Goal: Obtain resource: Download file/media

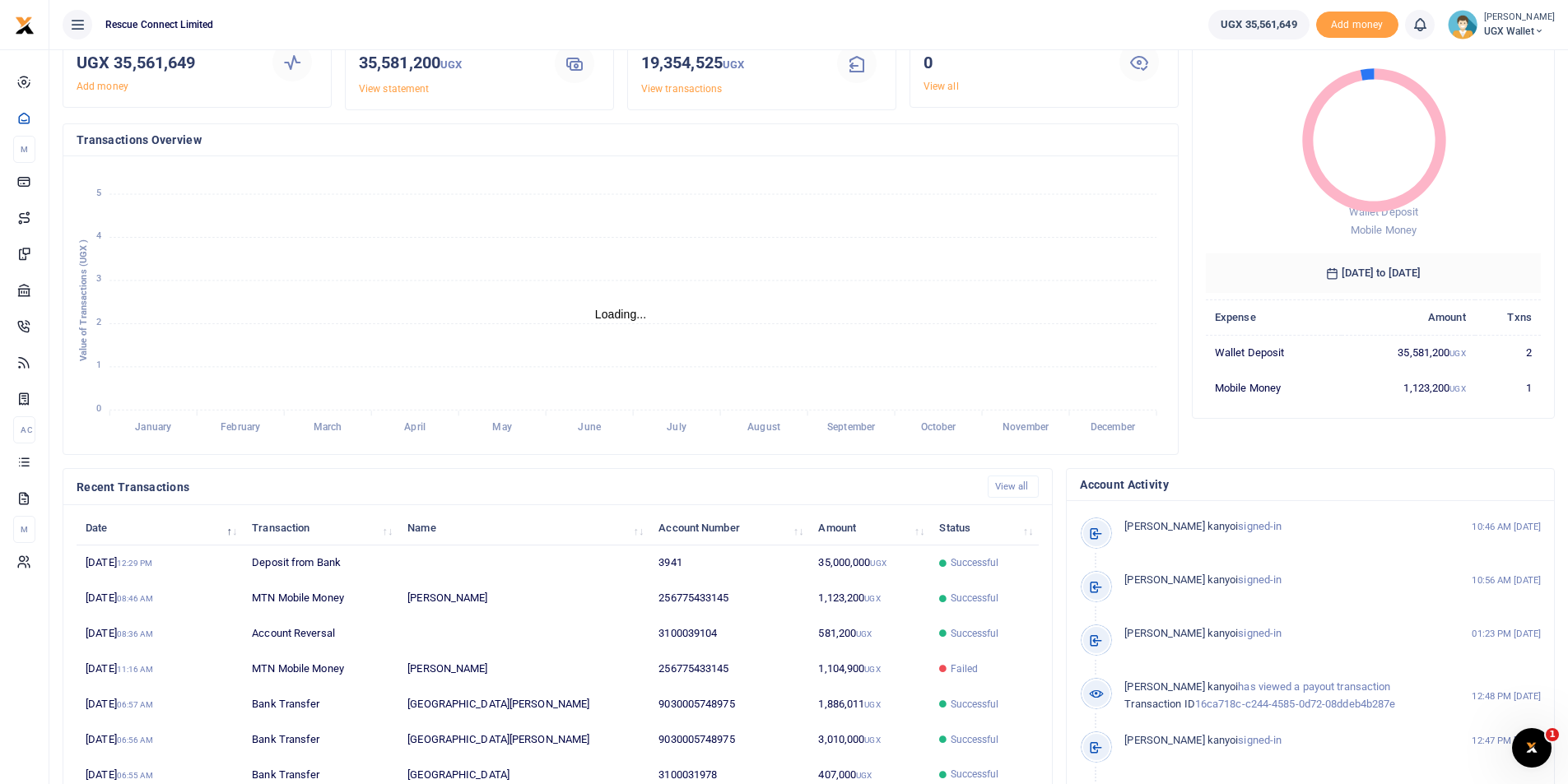
scroll to position [199, 0]
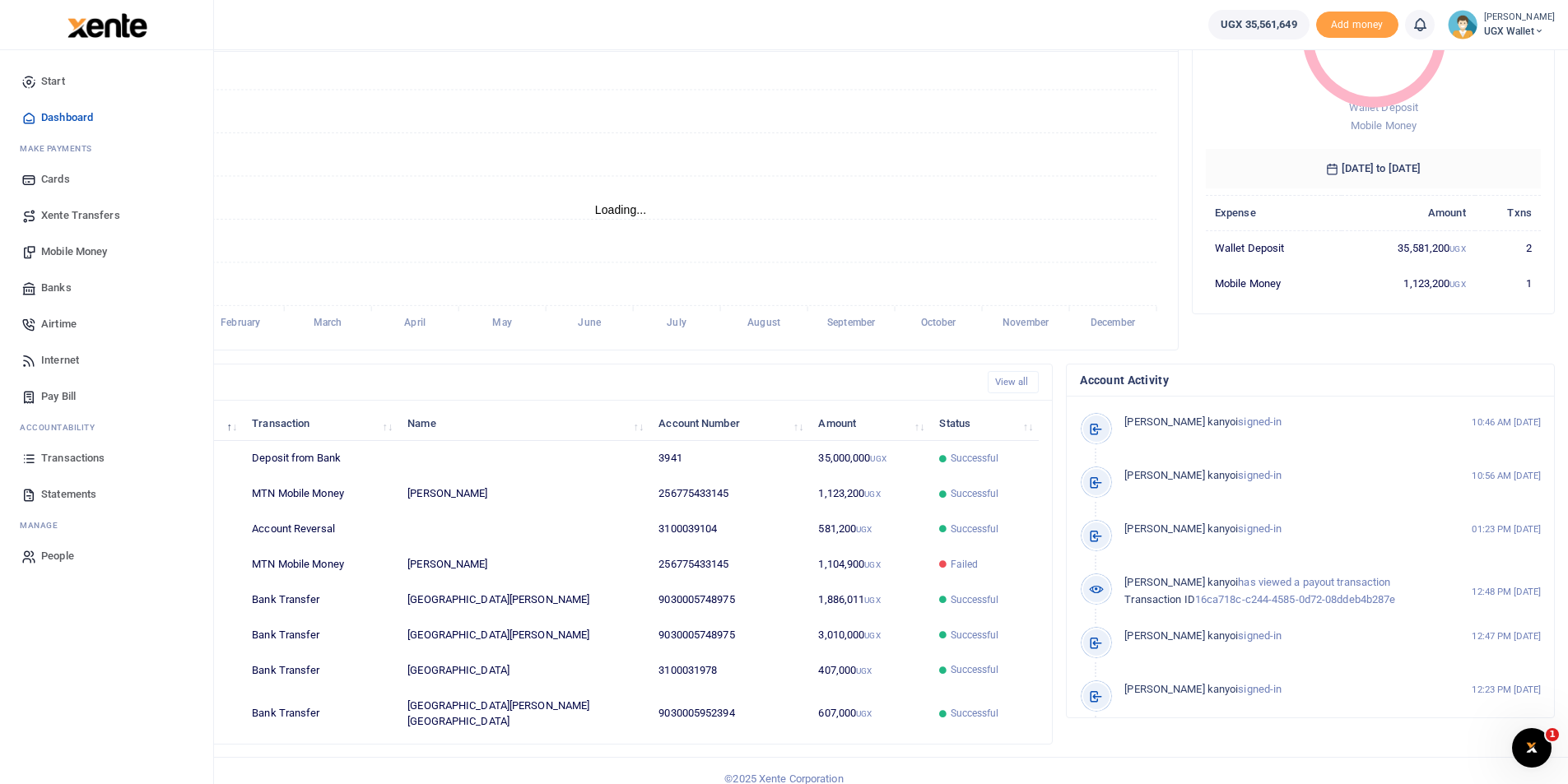
click at [60, 496] on span "Statements" at bounding box center [68, 495] width 55 height 17
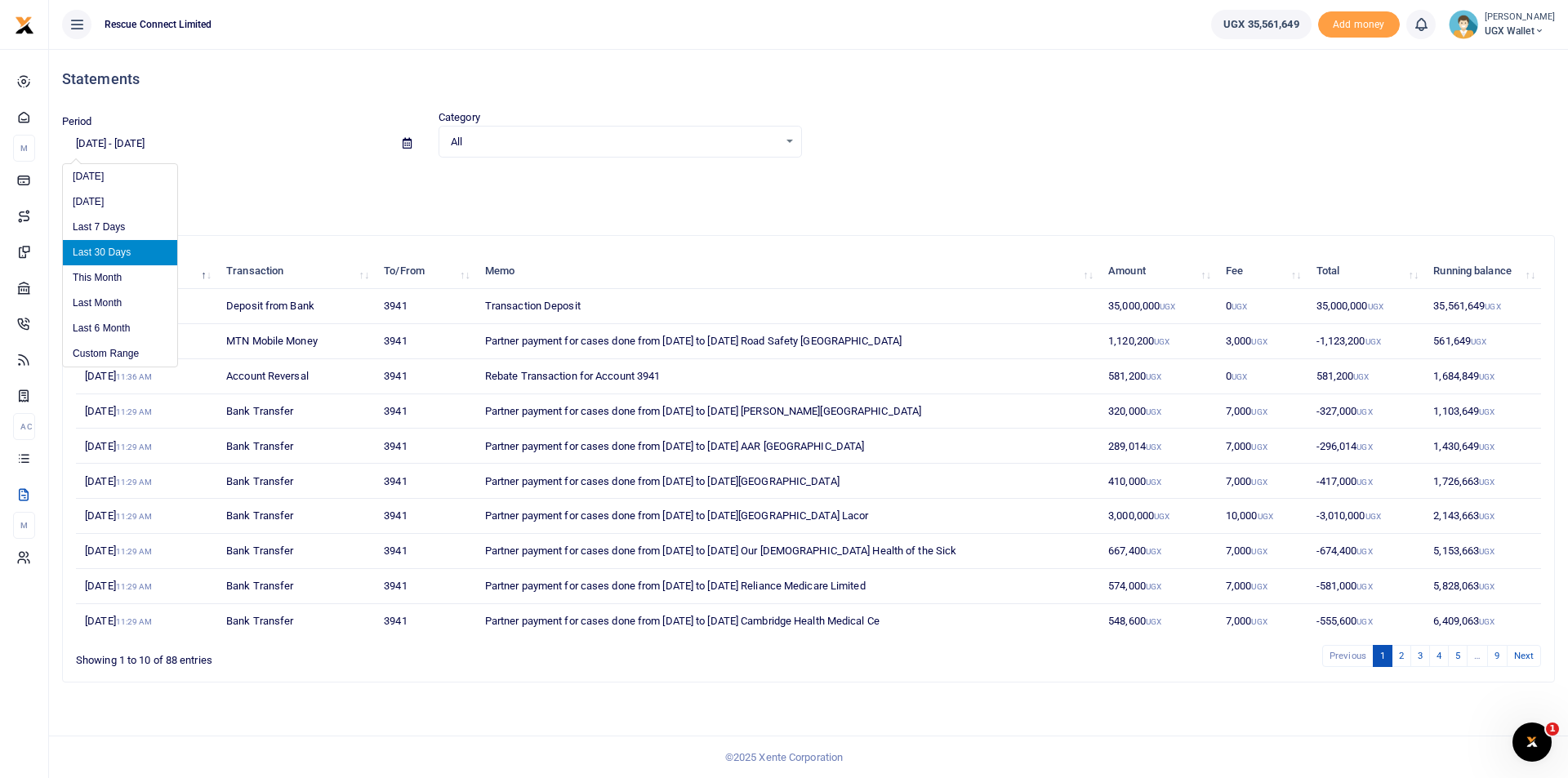
click at [152, 145] on input "[DATE] - [DATE]" at bounding box center [225, 143] width 327 height 28
click at [112, 354] on li "Custom Range" at bounding box center [120, 354] width 115 height 25
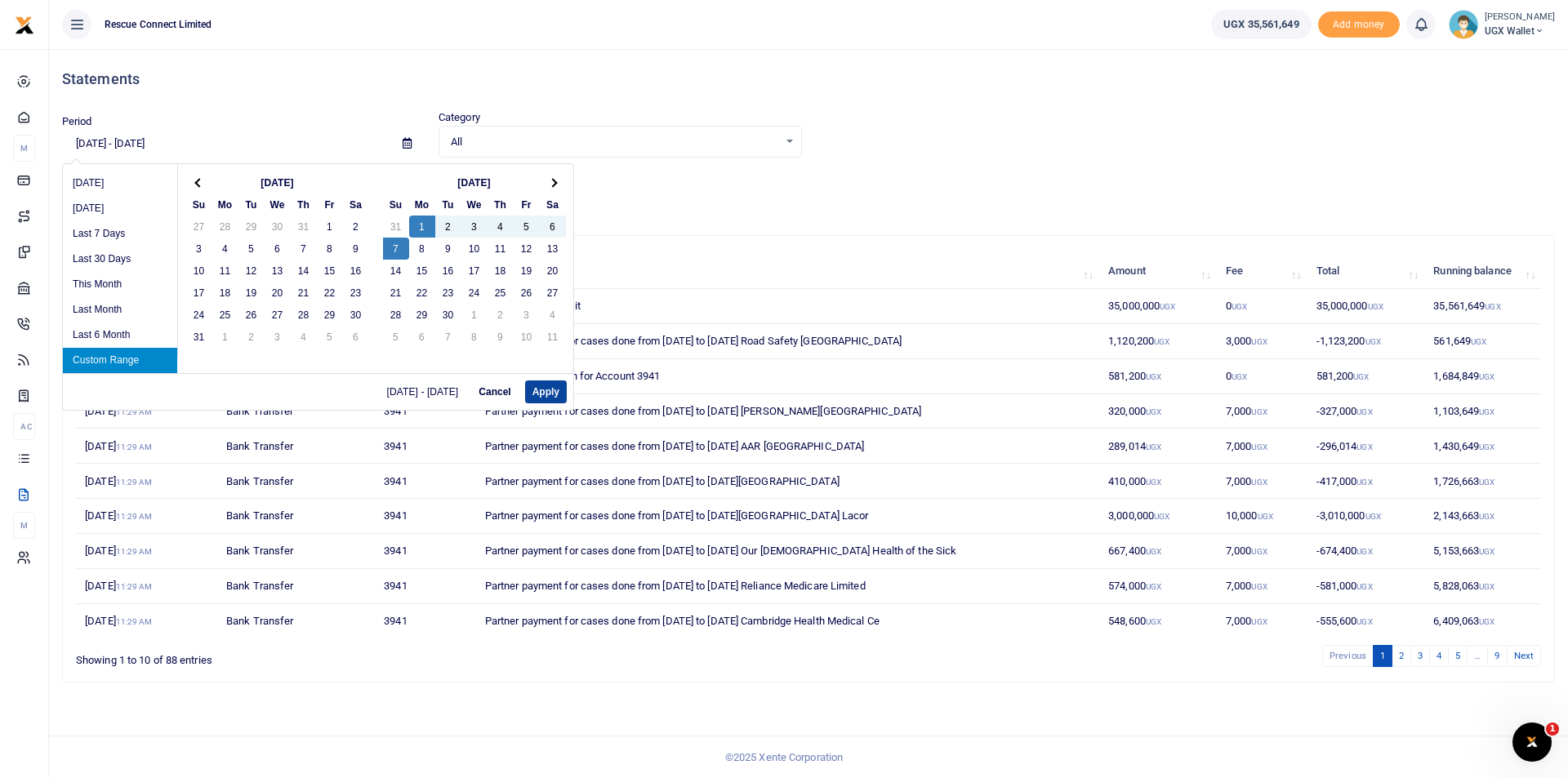
click at [542, 387] on button "Apply" at bounding box center [546, 392] width 42 height 23
type input "09/01/2025 - 09/07/2025"
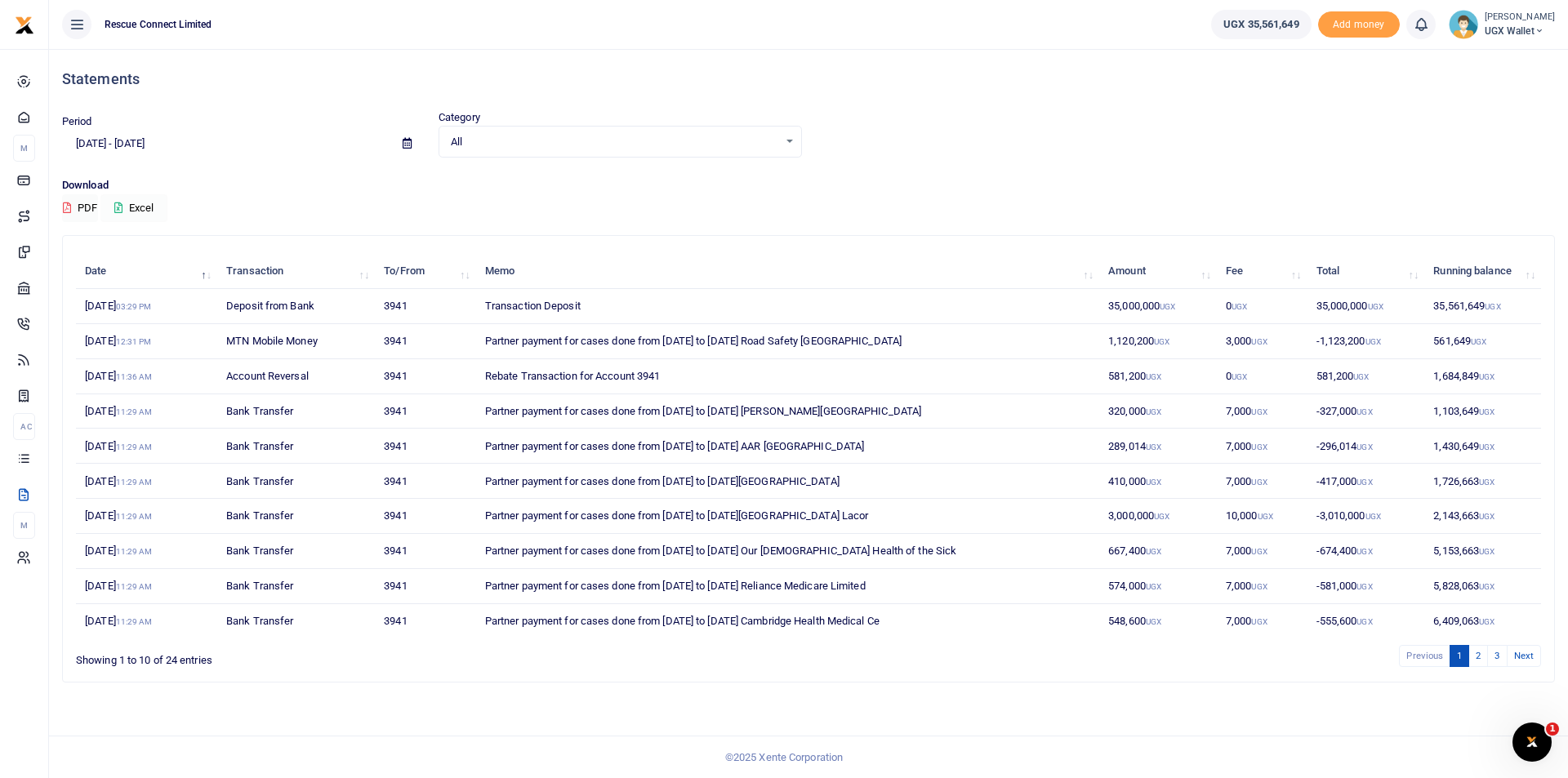
click at [134, 208] on button "Excel" at bounding box center [134, 207] width 67 height 28
